Goal: Navigation & Orientation: Understand site structure

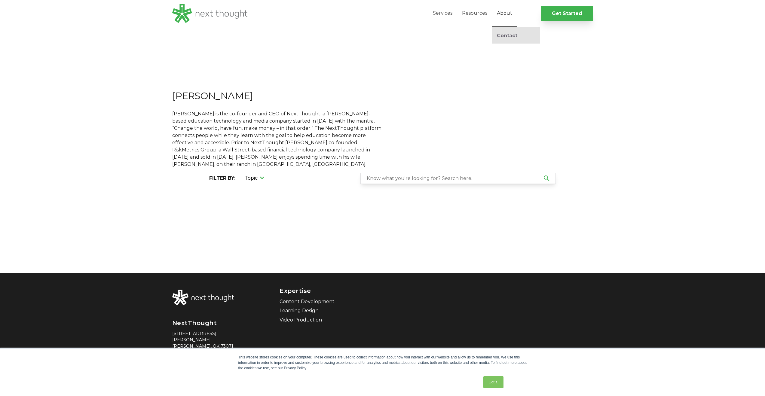
click at [509, 14] on link "About" at bounding box center [504, 13] width 25 height 27
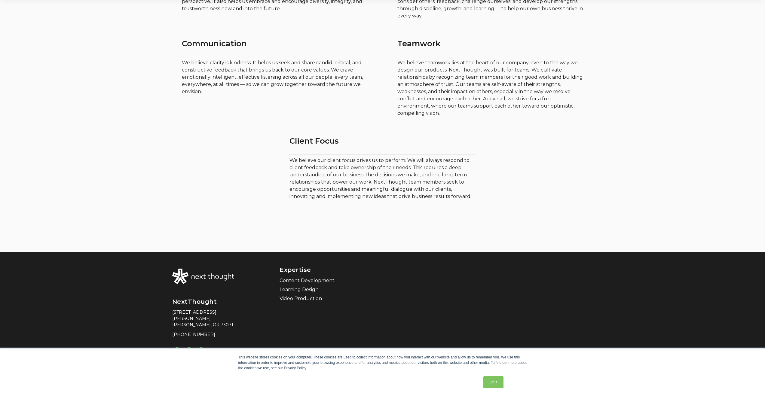
scroll to position [416, 0]
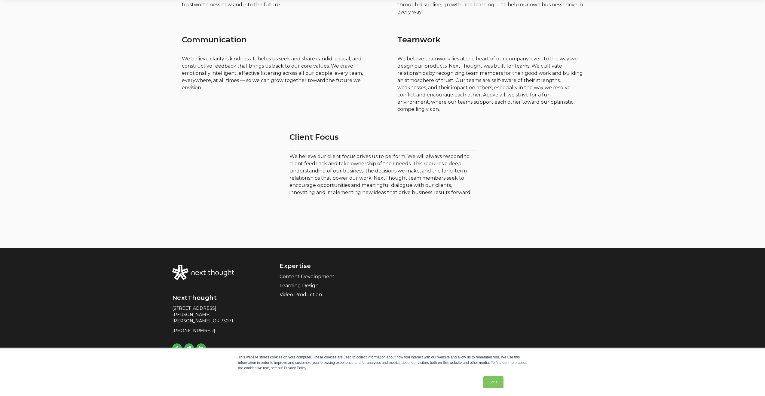
click at [223, 273] on img at bounding box center [203, 273] width 62 height 16
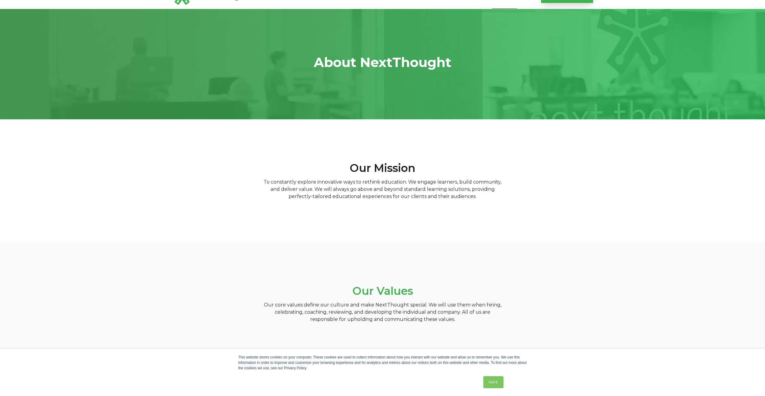
scroll to position [0, 0]
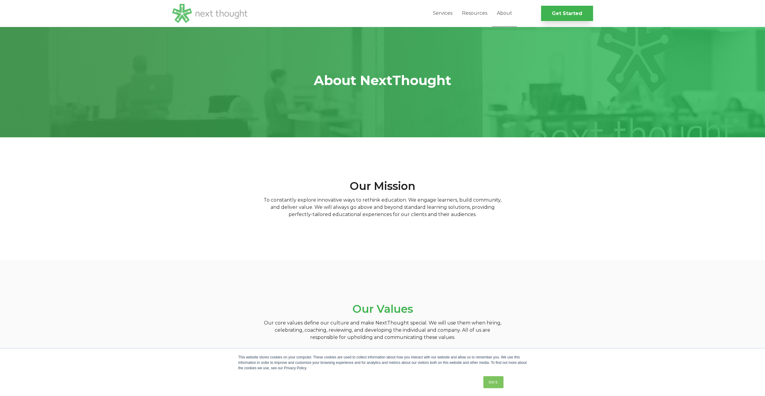
click at [216, 14] on img at bounding box center [209, 13] width 75 height 19
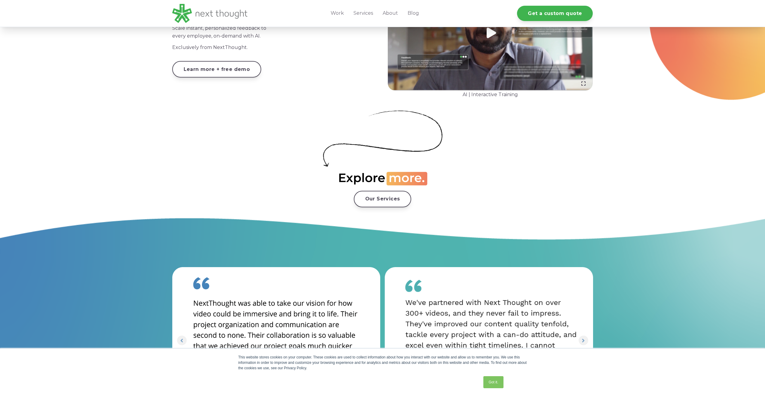
scroll to position [964, 0]
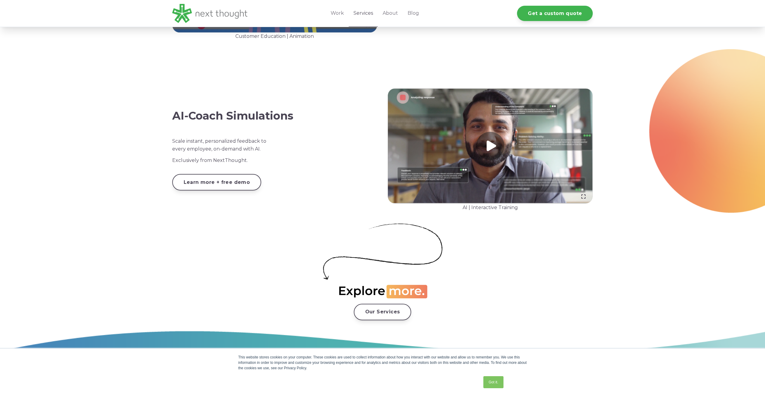
click at [370, 14] on link "Services" at bounding box center [363, 13] width 29 height 27
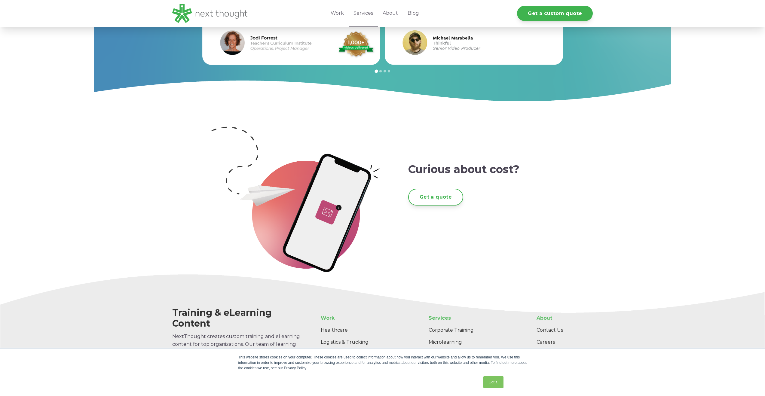
scroll to position [1070, 0]
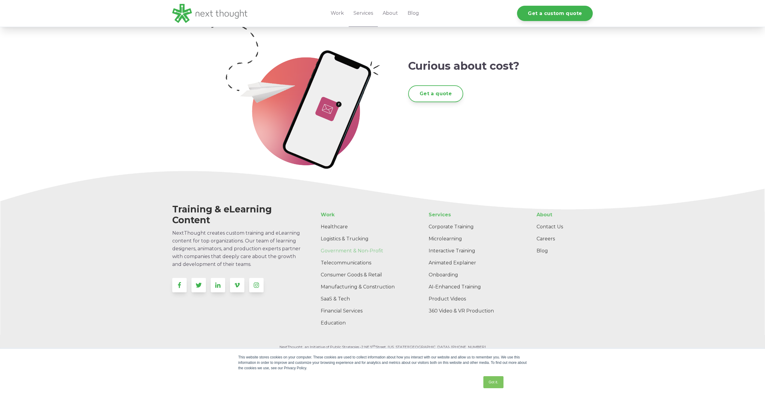
click at [380, 252] on link "Government & Non-Profit" at bounding box center [361, 251] width 90 height 12
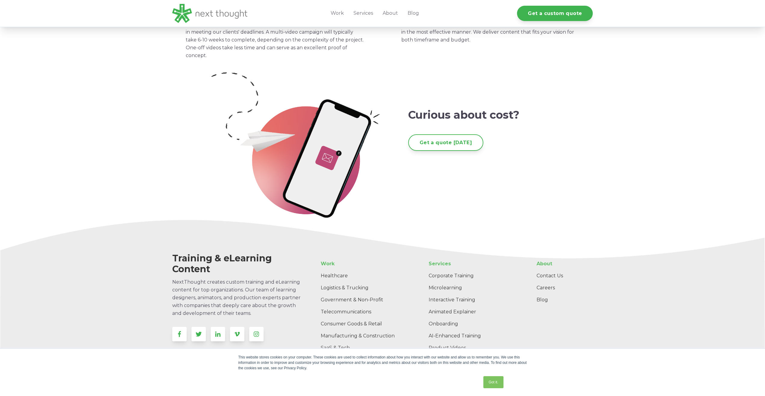
scroll to position [1654, 0]
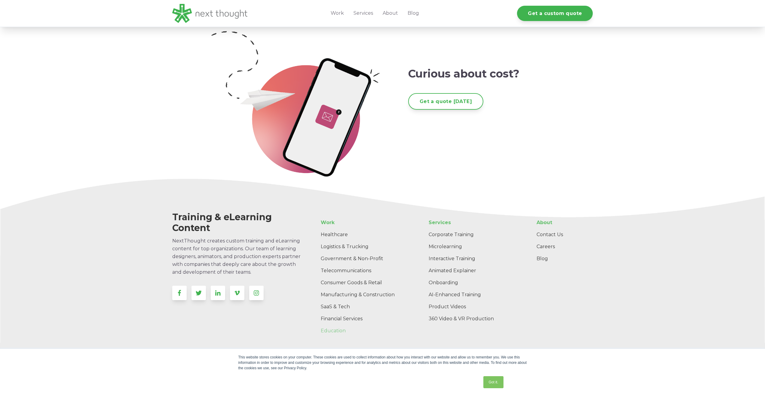
click at [330, 325] on link "Education" at bounding box center [361, 331] width 90 height 12
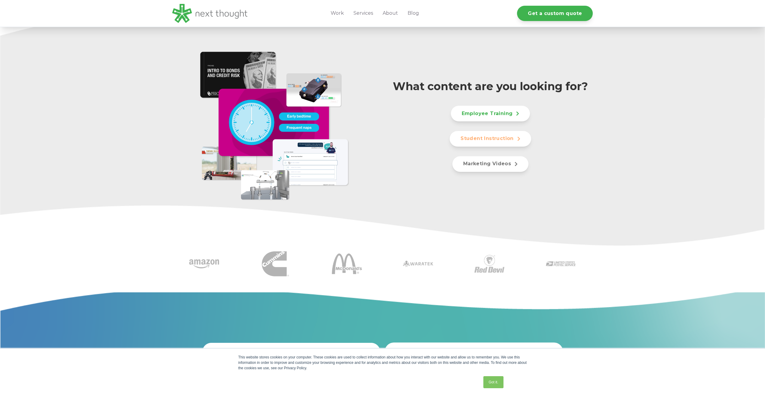
scroll to position [330, 0]
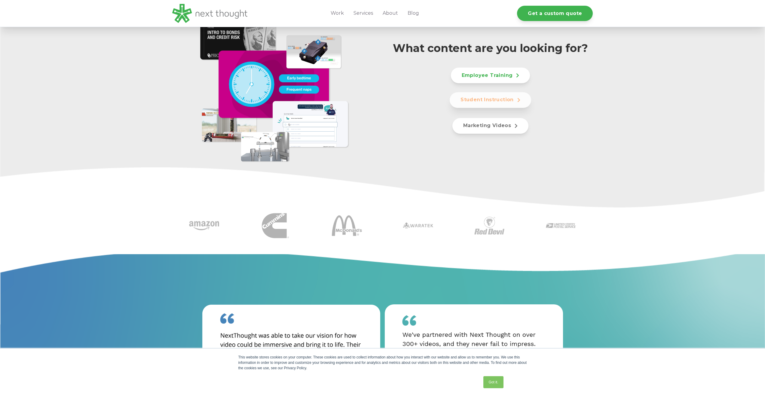
click at [519, 105] on link "Student Instruction" at bounding box center [490, 100] width 81 height 16
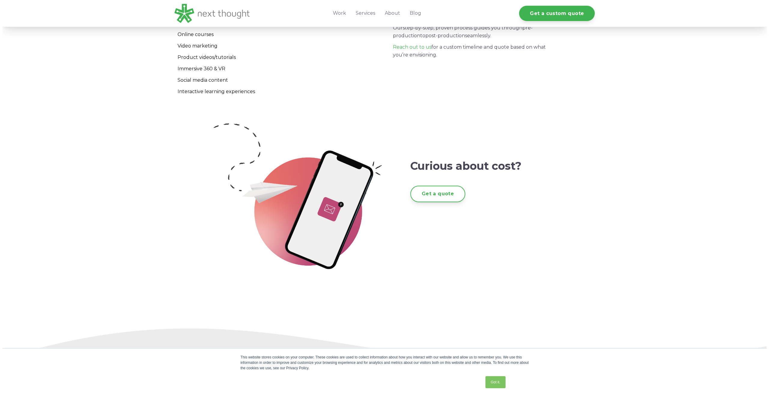
scroll to position [3801, 0]
